Goal: Navigation & Orientation: Find specific page/section

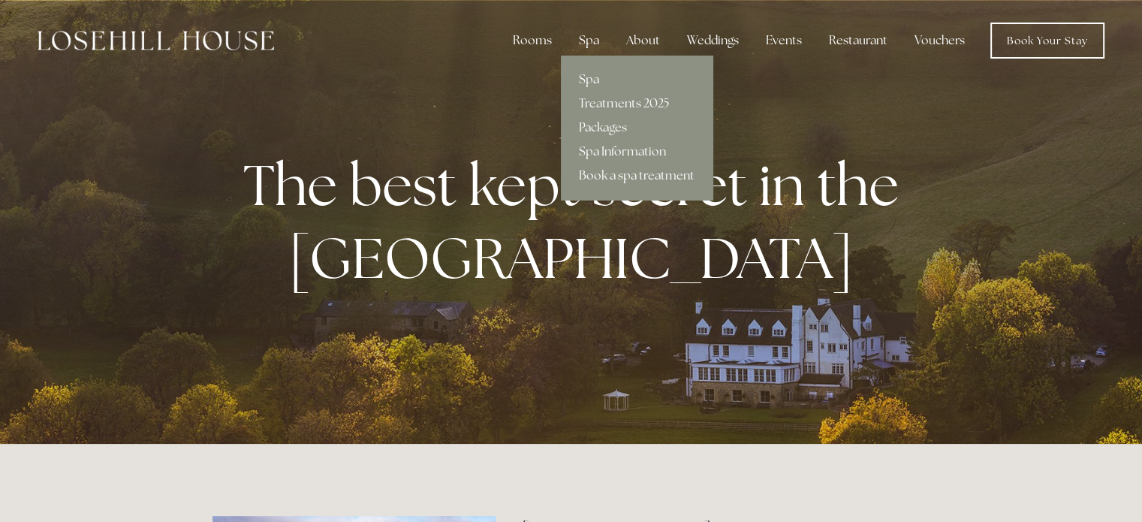
click at [587, 49] on div "Spa" at bounding box center [589, 41] width 44 height 30
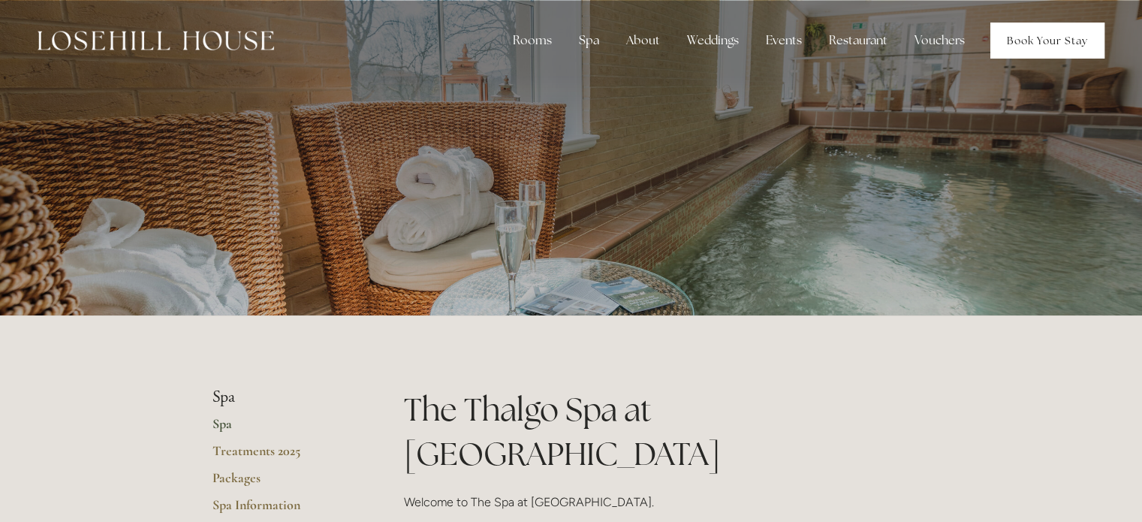
click at [1057, 47] on link "Book Your Stay" at bounding box center [1047, 41] width 114 height 36
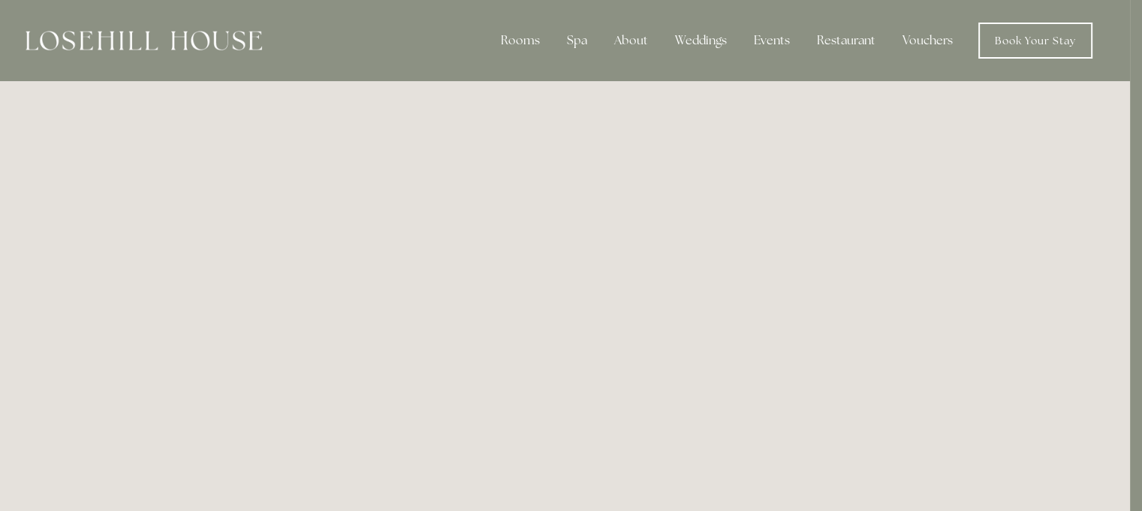
scroll to position [2, 12]
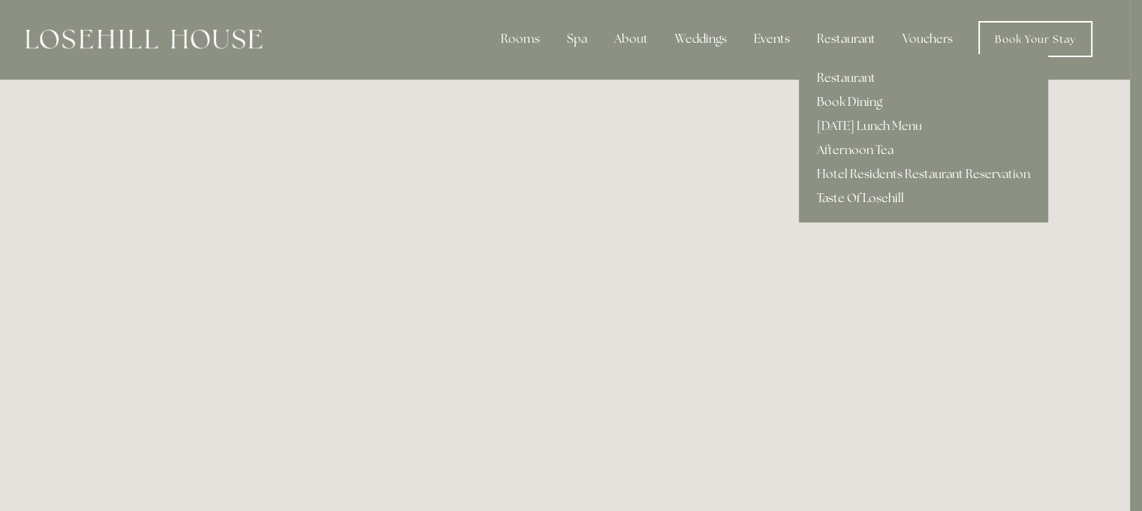
click at [866, 194] on link "Taste Of Losehill" at bounding box center [923, 198] width 249 height 24
